Goal: Complete application form

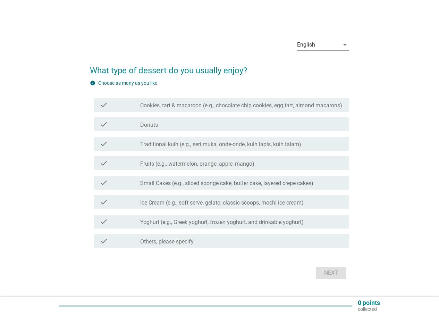
click at [231, 146] on label "Traditional kuih (e.g., seri muka, onde-onde, kuih lapis, kuih talam)" at bounding box center [220, 144] width 161 height 7
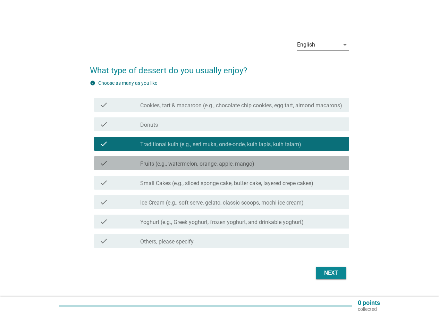
click at [235, 167] on label "Fruits (e.g., watermelon, orange, apple, mango)" at bounding box center [197, 163] width 114 height 7
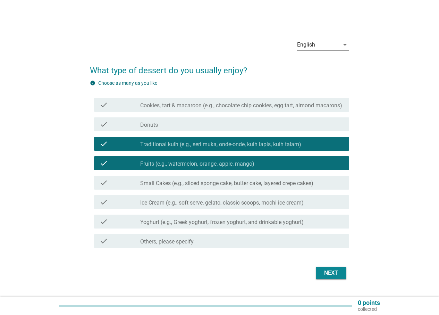
click at [232, 226] on label "Yoghurt (e.g., Greek yoghurt, frozen yoghurt, and drinkable yoghurt)" at bounding box center [222, 222] width 164 height 7
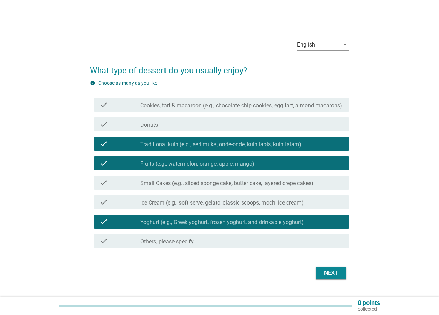
click at [278, 209] on div "check check_box_outline_blank Ice Cream (e.g., soft serve, gelato, classic scoo…" at bounding box center [221, 202] width 255 height 14
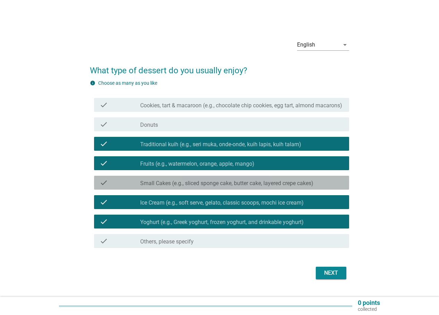
click at [209, 187] on label "Small Cakes (e.g., sliced sponge cake, butter cake, layered crepe cakes)" at bounding box center [226, 183] width 173 height 7
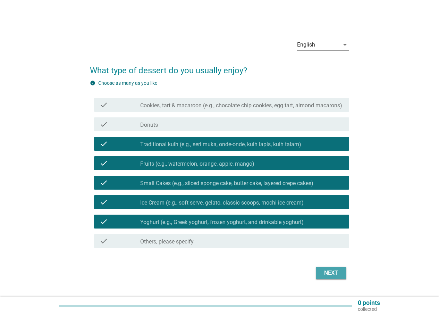
click at [329, 275] on div "Next" at bounding box center [331, 273] width 19 height 8
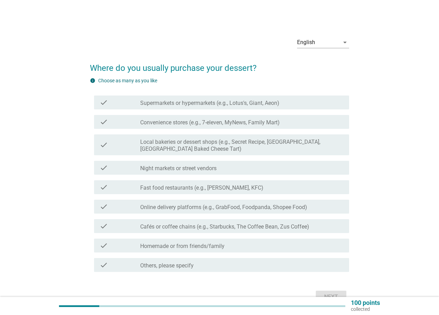
click at [229, 106] on label "Supermarkets or hypermarkets (e.g., Lotus's, Giant, Aeon)" at bounding box center [209, 103] width 139 height 7
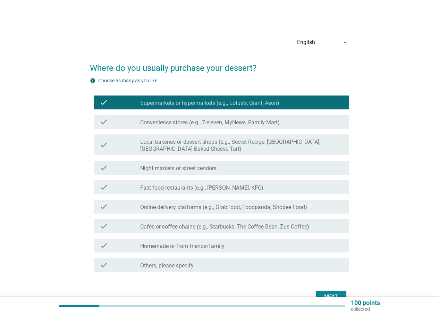
click at [230, 120] on label "Convenience stores (e.g., 7-eleven, MyNews, Family Mart)" at bounding box center [210, 122] width 140 height 7
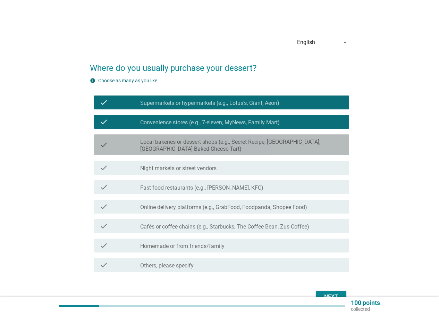
click at [219, 141] on label "Local bakeries or dessert shops (e.g., Secret Recipe, [GEOGRAPHIC_DATA], [GEOGR…" at bounding box center [241, 146] width 203 height 14
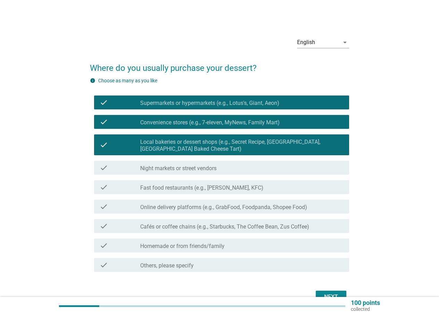
click at [212, 169] on label "Night markets or street vendors" at bounding box center [178, 168] width 76 height 7
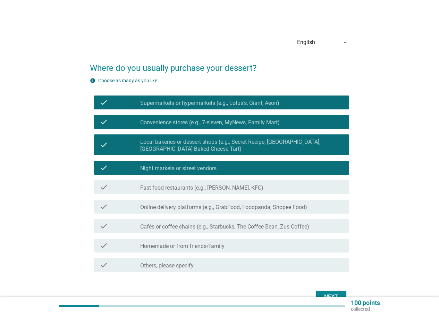
click at [213, 187] on label "Fast food restaurants (e.g., [PERSON_NAME], KFC)" at bounding box center [201, 187] width 123 height 7
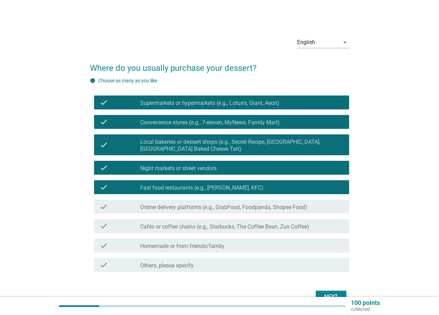
click at [214, 208] on label "Online delivery platforms (e.g., GrabFood, Foodpanda, Shopee Food)" at bounding box center [223, 207] width 167 height 7
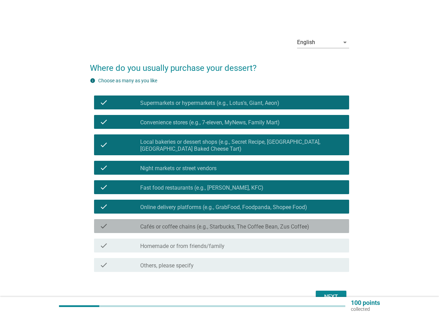
click at [211, 226] on label "Cafés or coffee chains (e.g., Starbucks, The Coffee Bean, Zus Coffee)" at bounding box center [224, 226] width 169 height 7
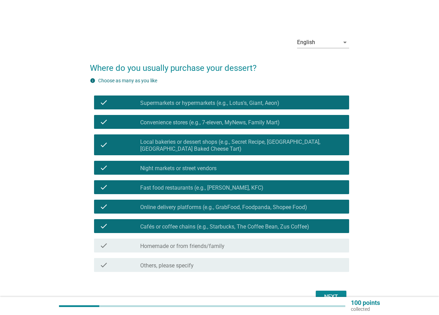
click at [203, 243] on label "Homemade or from friends/family" at bounding box center [182, 246] width 84 height 7
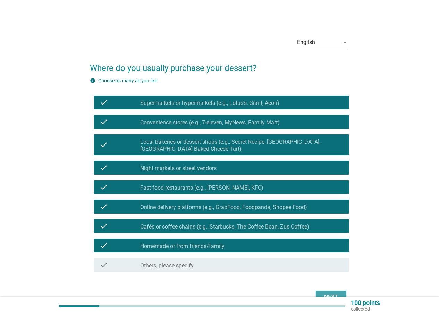
click at [324, 292] on button "Next" at bounding box center [331, 297] width 31 height 13
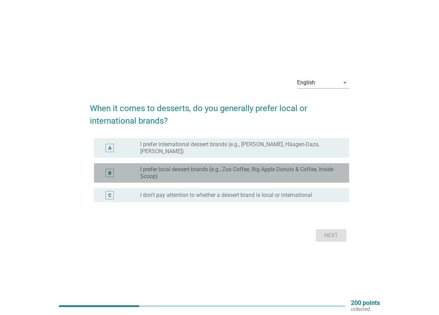
click at [239, 171] on label "I prefer local dessert brands (e.g., Zus Coffee, Big Apple Donuts & Coffee, Ins…" at bounding box center [239, 173] width 198 height 14
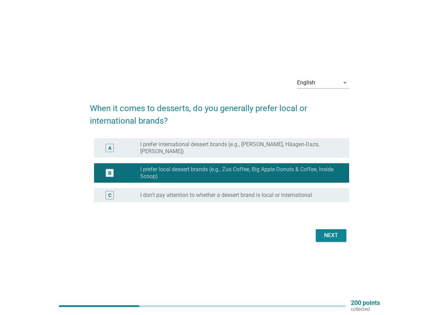
click at [234, 188] on div "C radio_button_unchecked I don't pay attention to whether a dessert brand is lo…" at bounding box center [221, 195] width 255 height 14
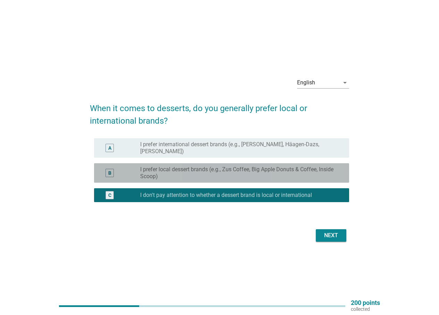
click at [234, 178] on label "I prefer local dessert brands (e.g., Zus Coffee, Big Apple Donuts & Coffee, Ins…" at bounding box center [239, 173] width 198 height 14
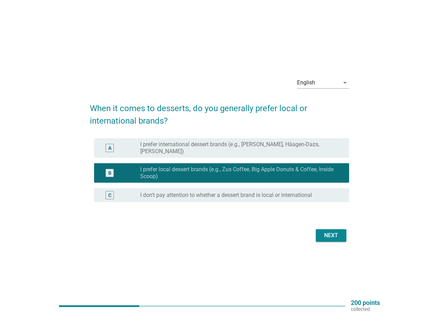
click at [329, 236] on div "Next" at bounding box center [331, 235] width 19 height 8
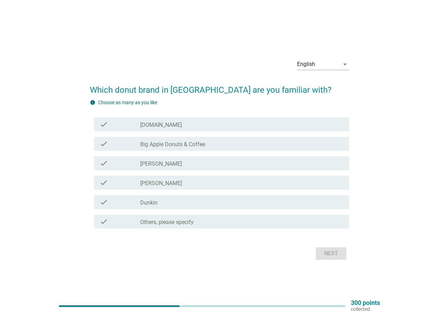
click at [201, 144] on label "Big Apple Donuts & Coffee" at bounding box center [172, 144] width 65 height 7
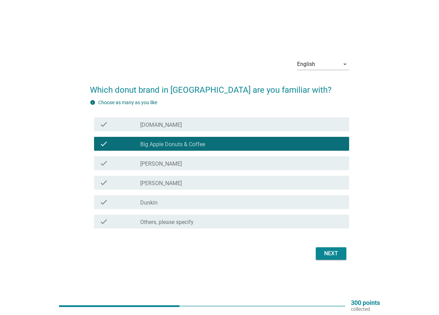
click at [187, 160] on div "check_box_outline_blank [PERSON_NAME]" at bounding box center [241, 163] width 203 height 8
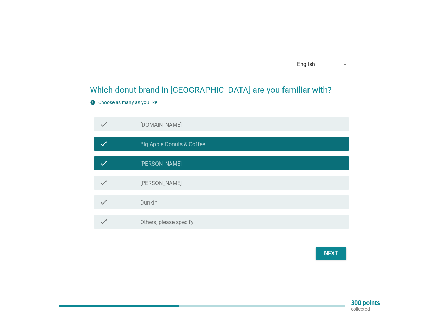
click at [176, 195] on div "check check_box_outline_blank Dunkin" at bounding box center [221, 202] width 255 height 14
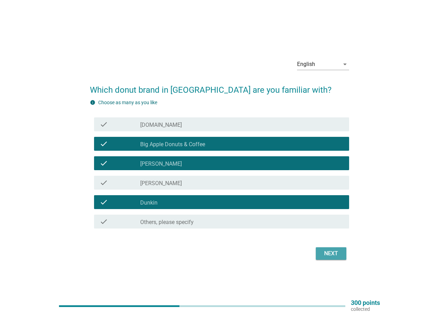
click at [330, 254] on div "Next" at bounding box center [331, 253] width 19 height 8
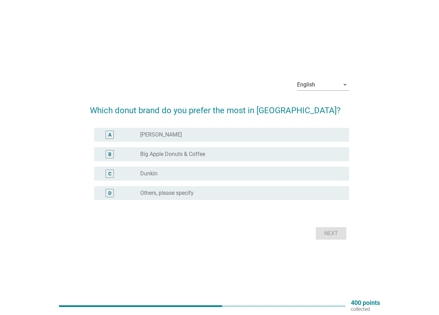
click at [190, 152] on label "Big Apple Donuts & Coffee" at bounding box center [172, 154] width 65 height 7
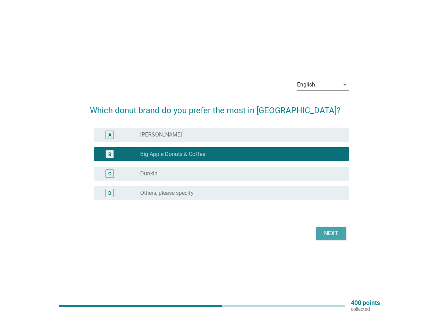
click at [329, 232] on div "Next" at bounding box center [331, 233] width 19 height 8
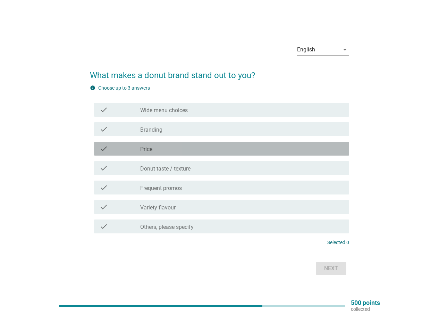
click at [182, 147] on div "check_box_outline_blank Price" at bounding box center [241, 148] width 203 height 8
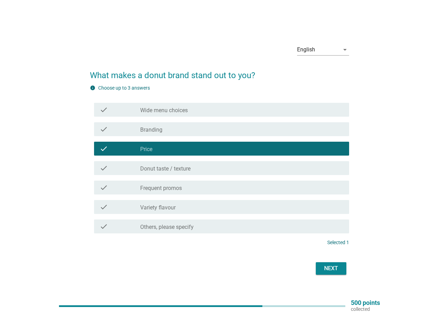
click at [189, 168] on label "Donut taste / texture" at bounding box center [165, 168] width 50 height 7
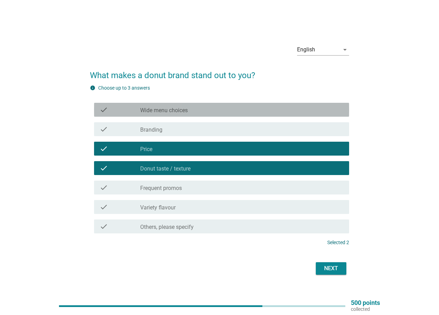
click at [182, 110] on label "Wide menu choices" at bounding box center [164, 110] width 48 height 7
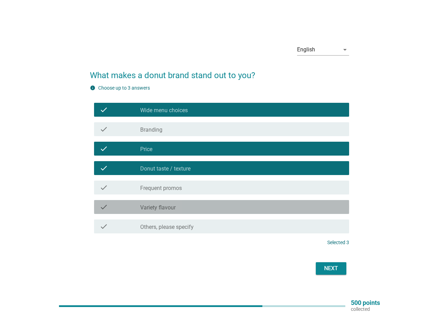
click at [165, 206] on label "Variety flavour" at bounding box center [157, 207] width 35 height 7
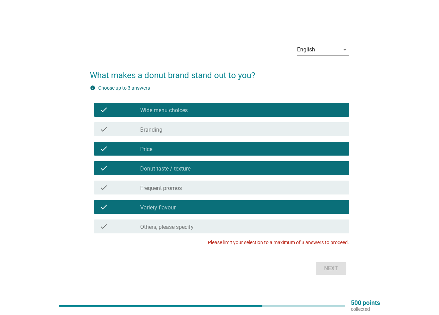
click at [190, 110] on div "check_box Wide menu choices" at bounding box center [241, 110] width 203 height 8
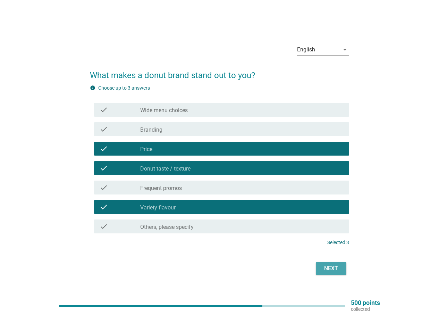
click at [336, 267] on div "Next" at bounding box center [331, 268] width 19 height 8
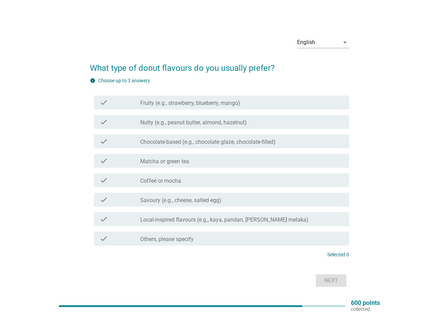
click at [183, 100] on label "Fruity (e.g., strawberry, blueberry, mango)" at bounding box center [190, 103] width 100 height 7
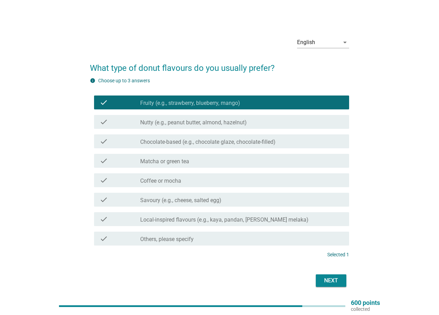
click at [180, 144] on label "Chocolate-based (e.g., chocolate glaze, chocolate-filled)" at bounding box center [207, 142] width 135 height 7
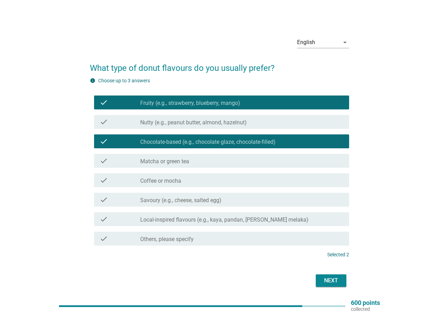
click at [175, 219] on label "Local-inspired flavours (e.g., kaya, pandan, [PERSON_NAME] melaka)" at bounding box center [224, 219] width 168 height 7
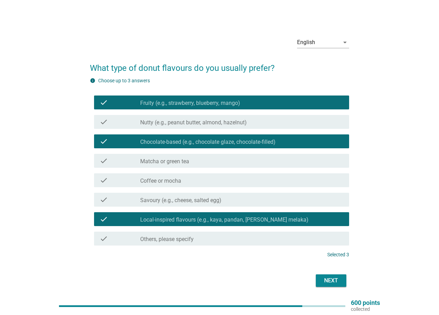
click at [170, 156] on div "check check_box_outline_blank Matcha or green tea" at bounding box center [221, 161] width 255 height 14
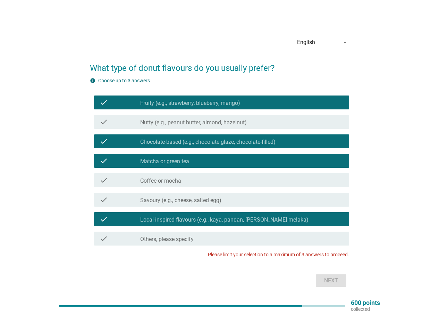
click at [170, 157] on div "check_box_outline_blank Matcha or green tea" at bounding box center [241, 161] width 203 height 8
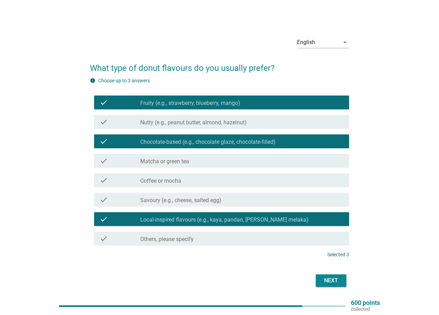
click at [335, 279] on div "Next" at bounding box center [331, 280] width 19 height 8
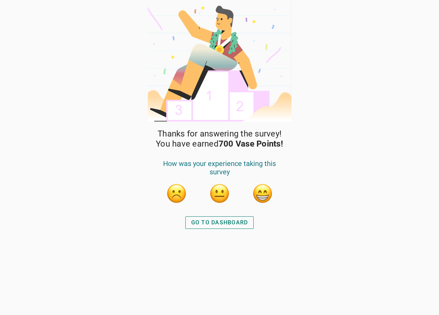
click at [228, 226] on div "GO TO DASHBOARD" at bounding box center [219, 222] width 57 height 8
